Goal: Task Accomplishment & Management: Manage account settings

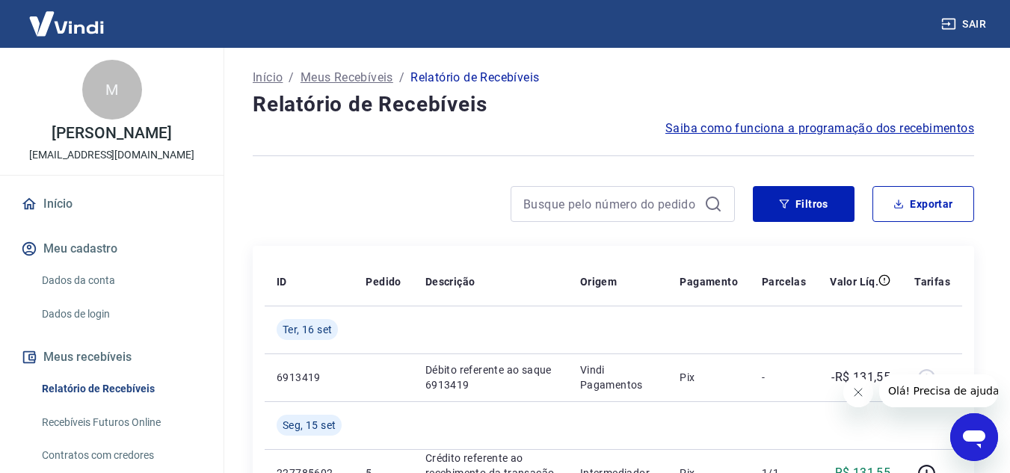
click at [371, 76] on p "Meus Recebíveis" at bounding box center [346, 78] width 93 height 18
